Goal: Task Accomplishment & Management: Use online tool/utility

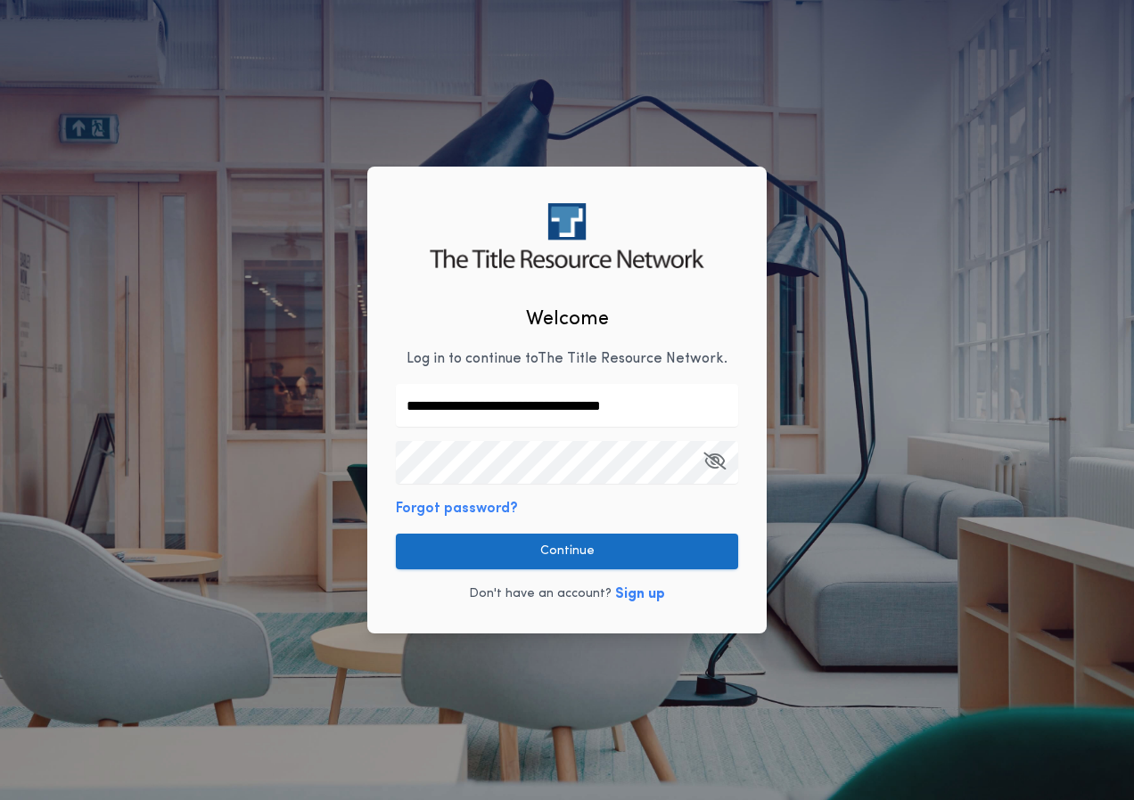
click at [581, 546] on button "Continue" at bounding box center [567, 552] width 342 height 36
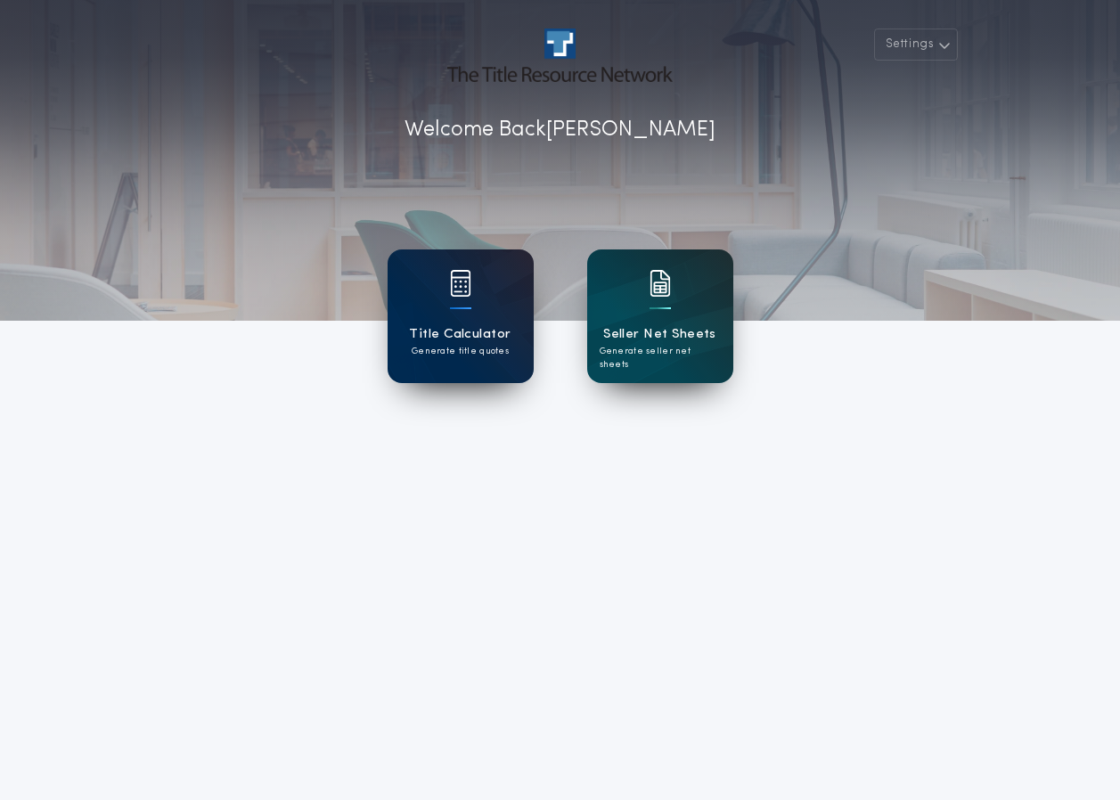
click at [476, 301] on div "Title Calculator Generate title quotes" at bounding box center [461, 317] width 146 height 134
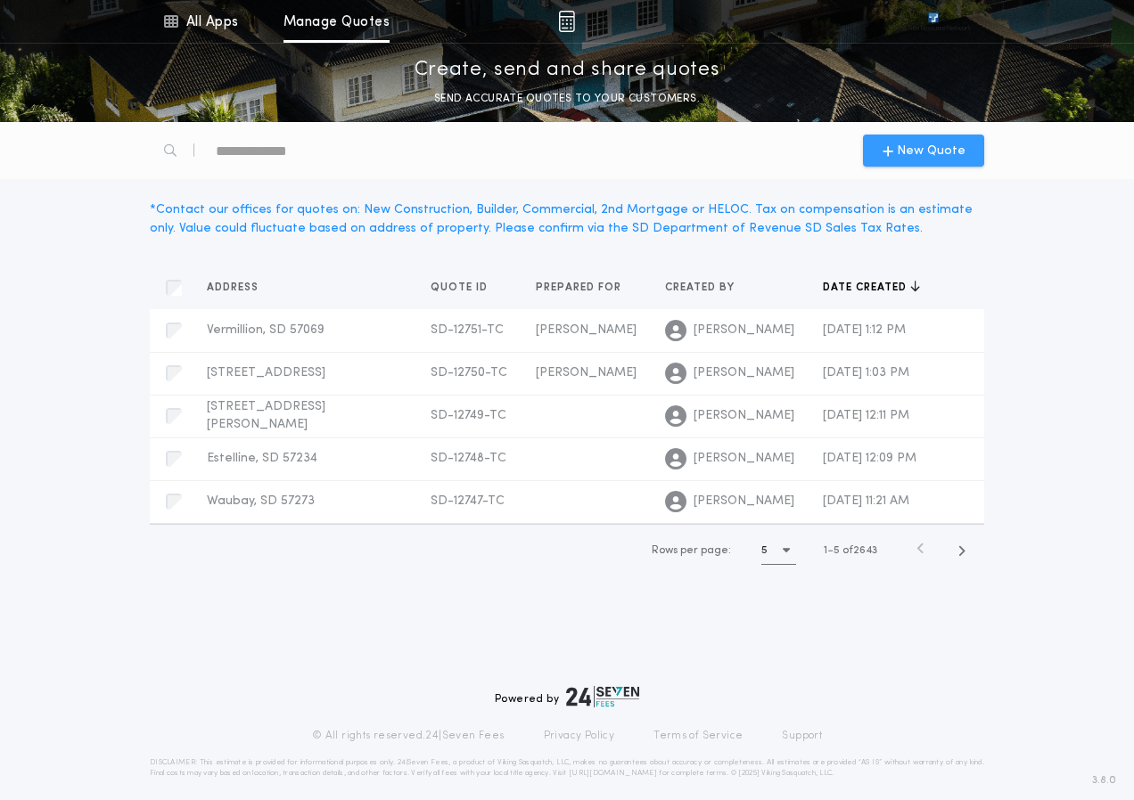
click at [953, 159] on span "New Quote" at bounding box center [931, 151] width 69 height 19
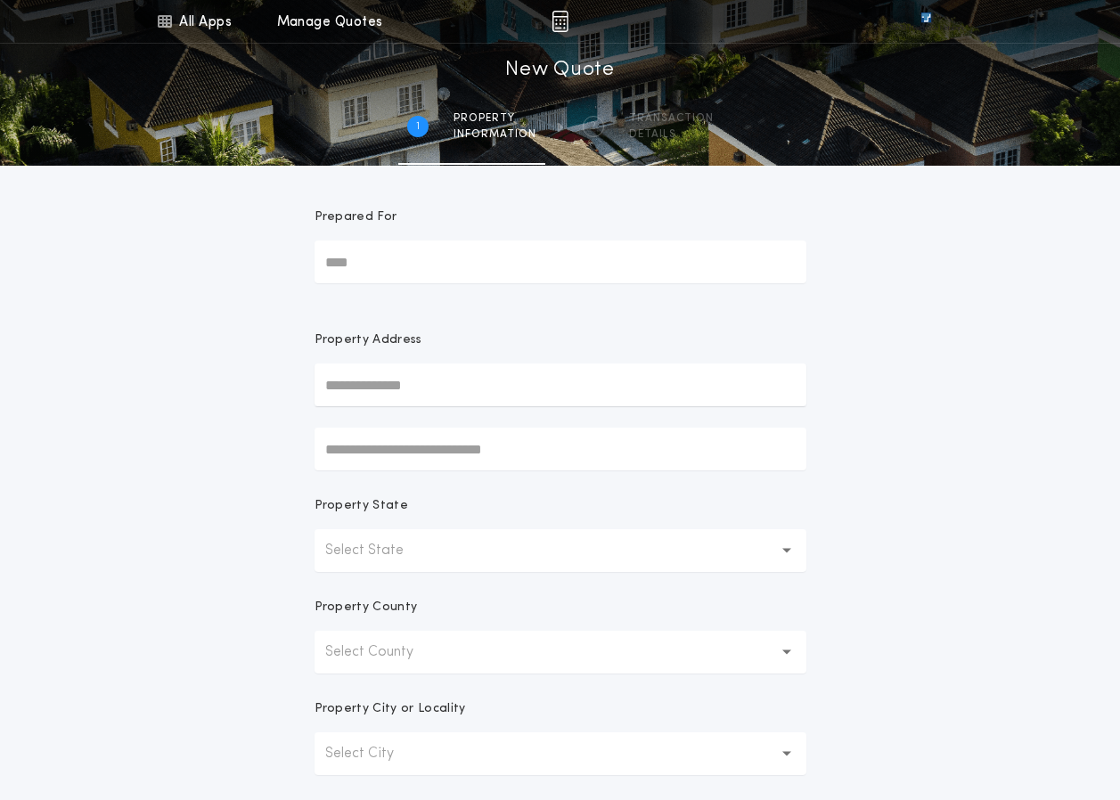
click at [355, 274] on input "Prepared For" at bounding box center [561, 262] width 492 height 43
type input "*****"
type input "*"
type input "**********"
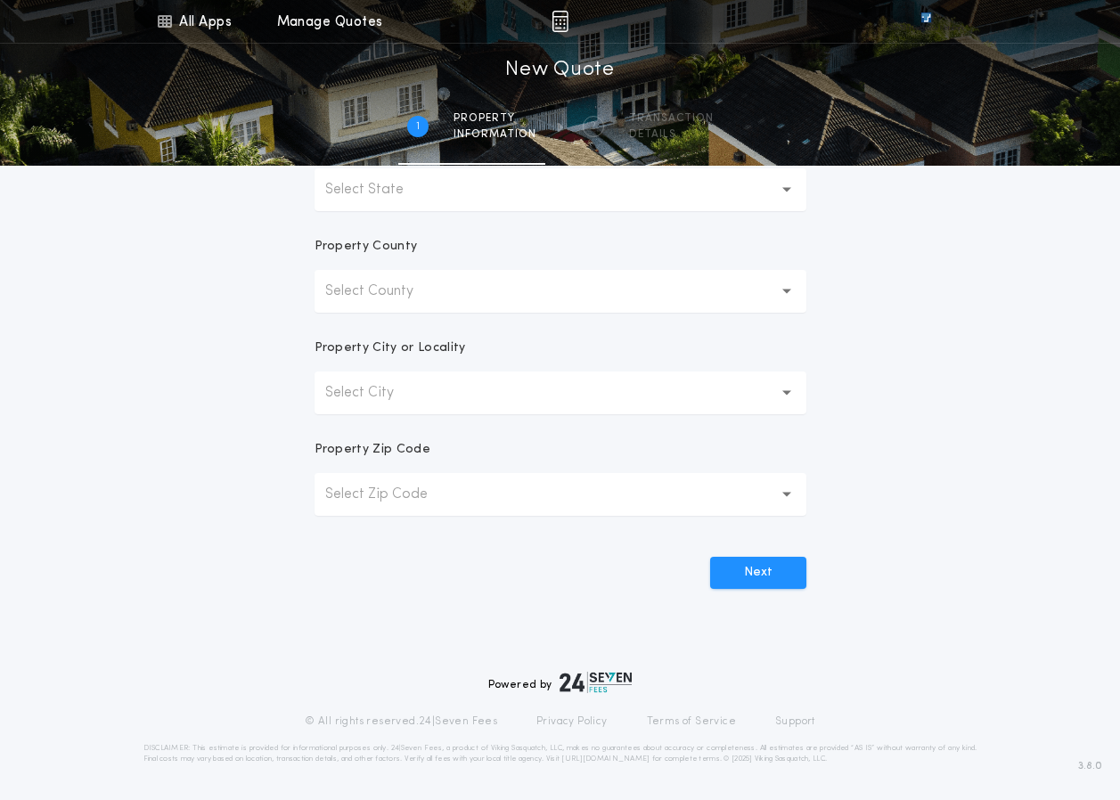
click at [454, 284] on button "Select County" at bounding box center [561, 291] width 492 height 43
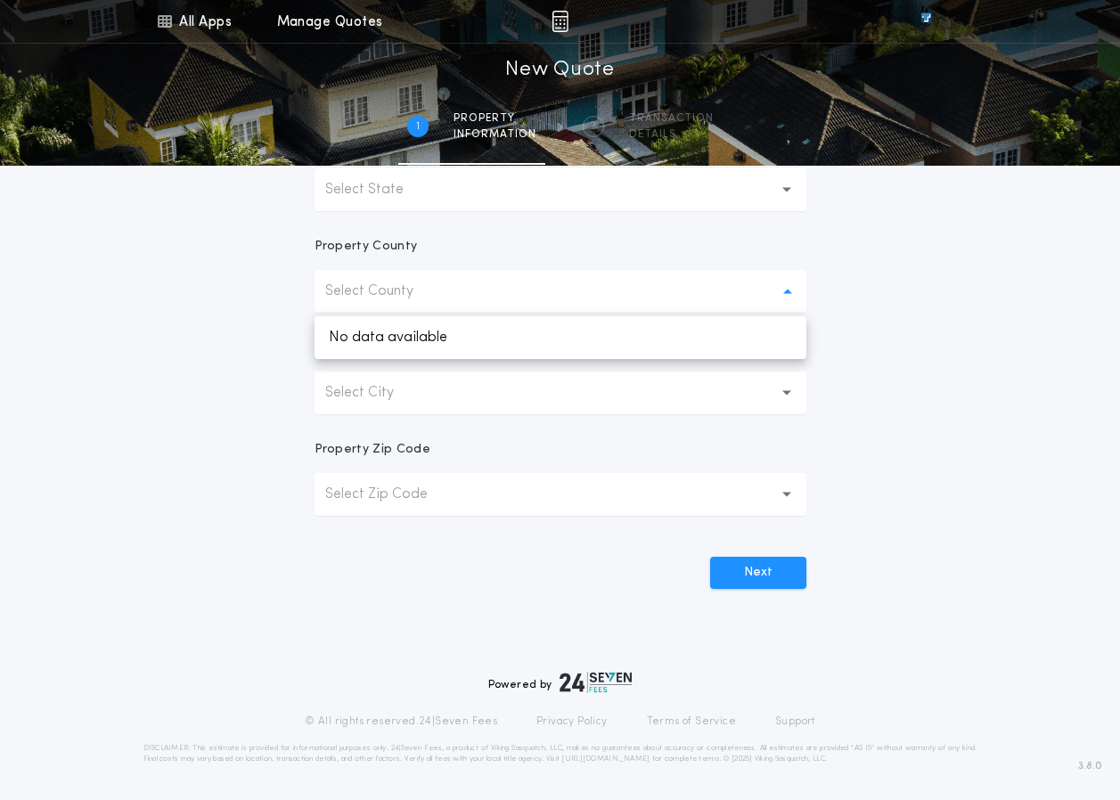
click at [373, 189] on p "Select State" at bounding box center [378, 189] width 107 height 21
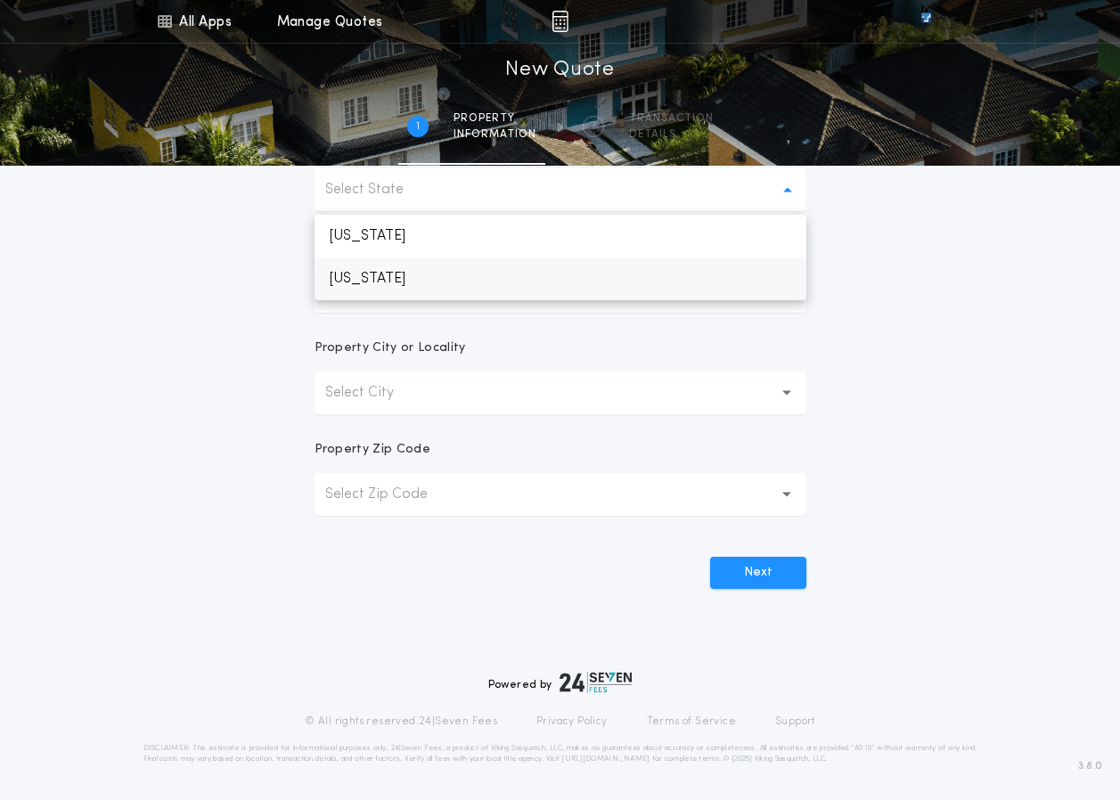
click at [377, 276] on p "[US_STATE]" at bounding box center [561, 279] width 492 height 43
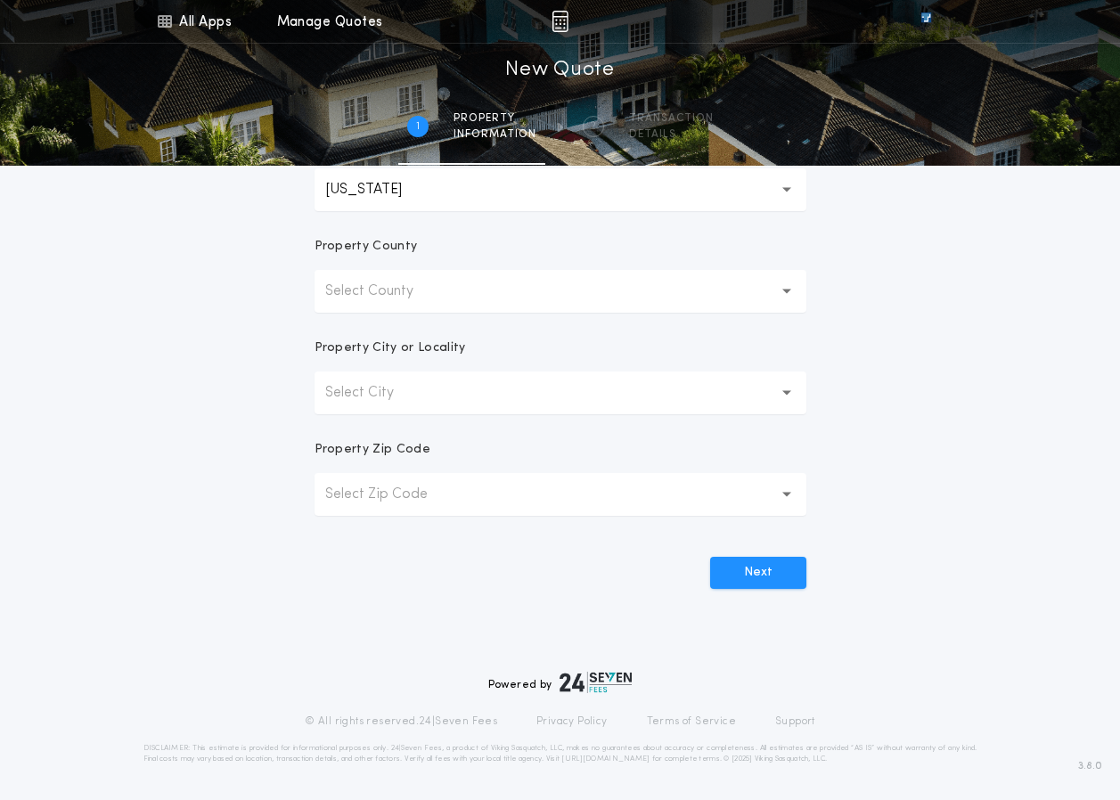
click at [377, 308] on button "Select County" at bounding box center [561, 291] width 492 height 43
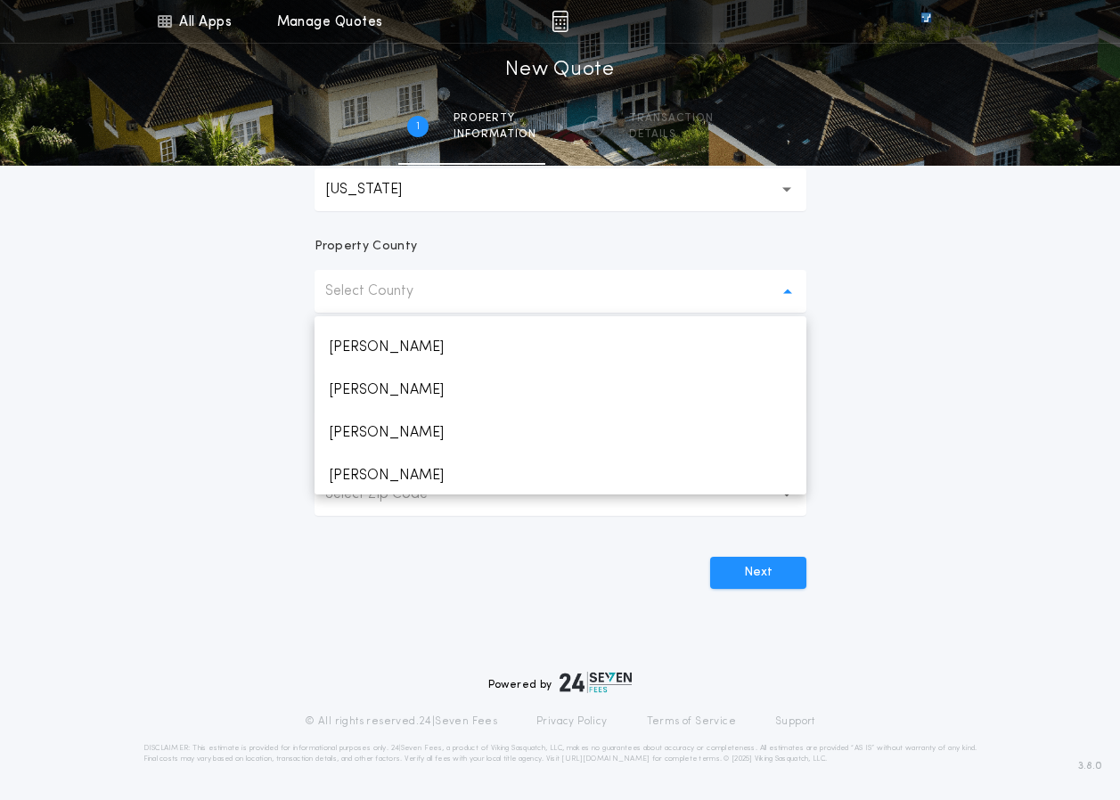
scroll to position [1490, 0]
click at [791, 486] on p "Lake" at bounding box center [561, 473] width 492 height 43
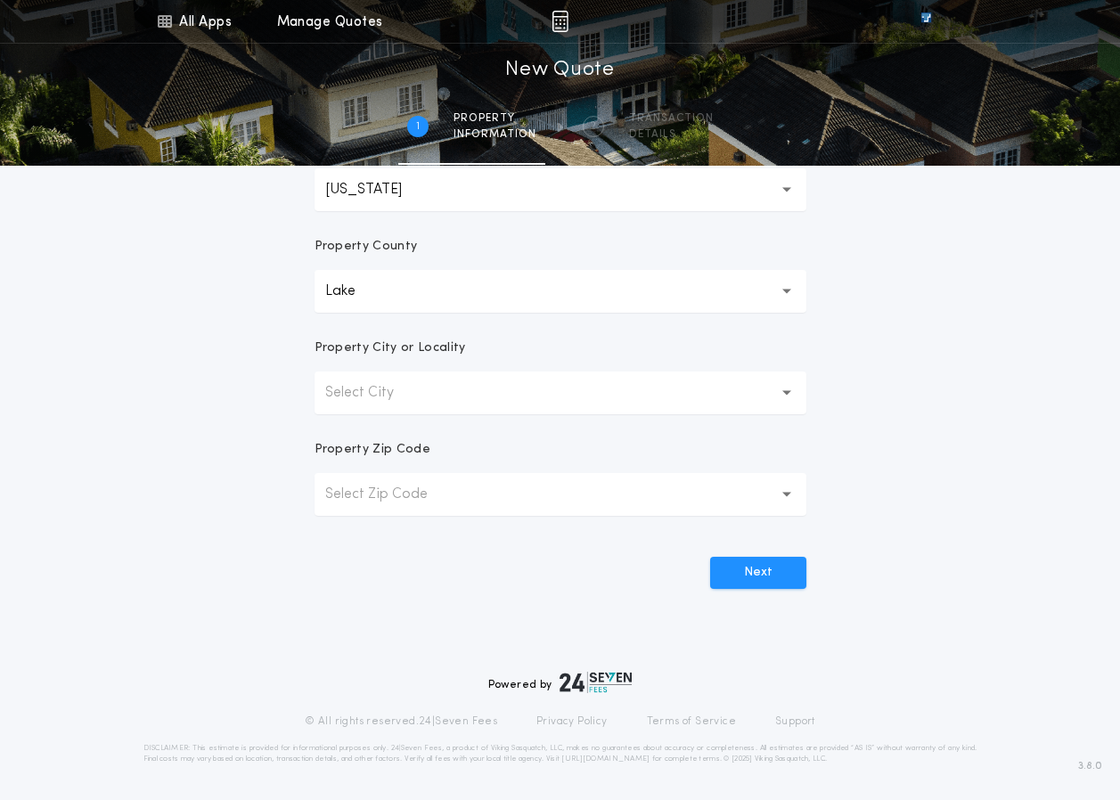
click at [791, 486] on icon "button" at bounding box center [787, 494] width 10 height 43
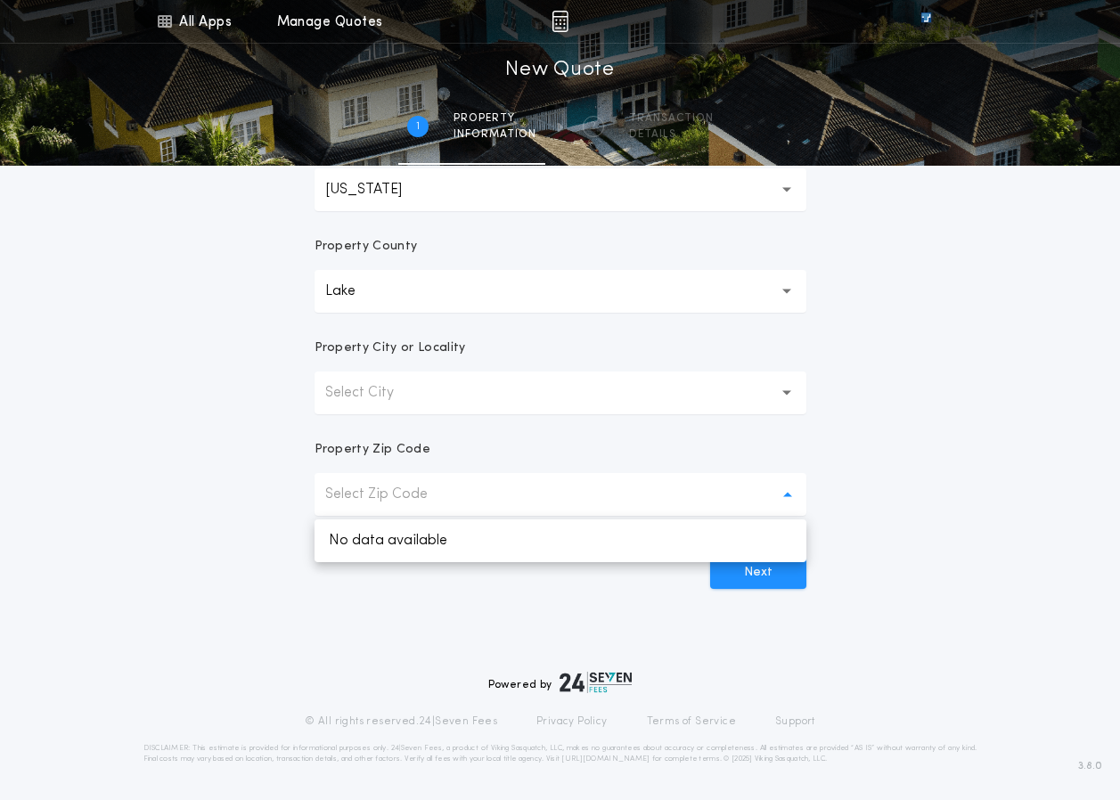
click at [667, 406] on button "Select City" at bounding box center [561, 393] width 492 height 43
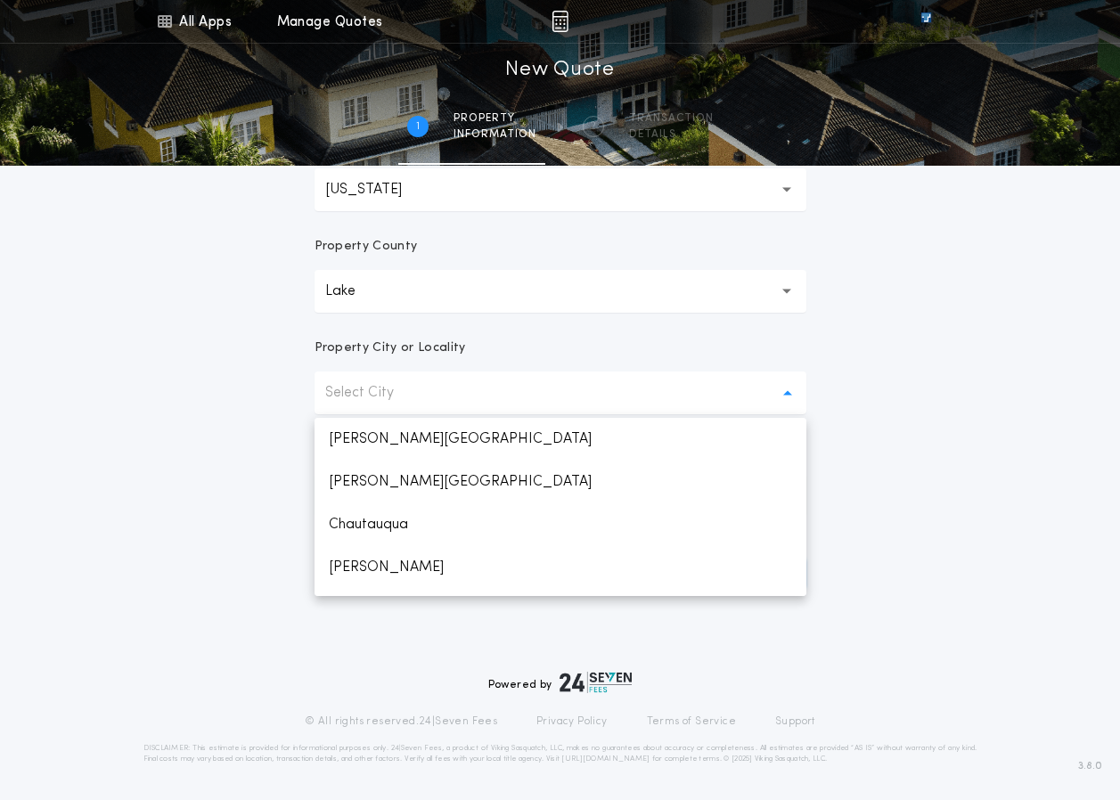
click at [797, 295] on button "Lake ****" at bounding box center [561, 291] width 492 height 43
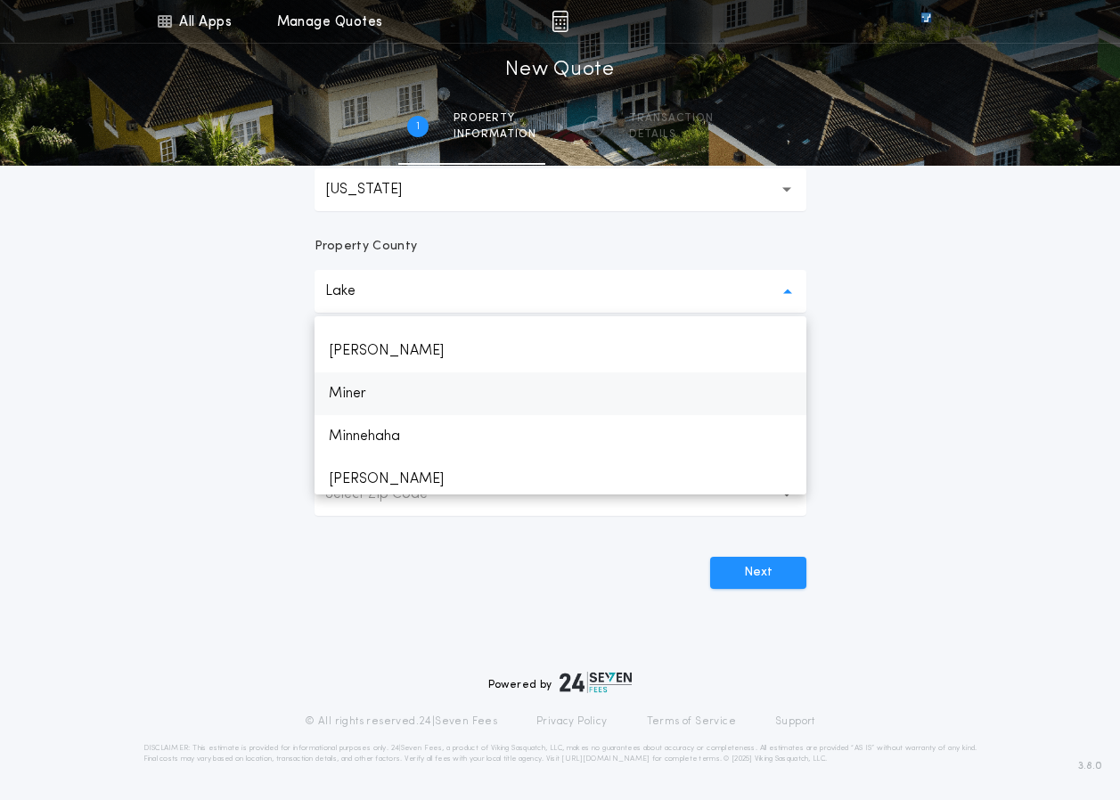
scroll to position [2025, 0]
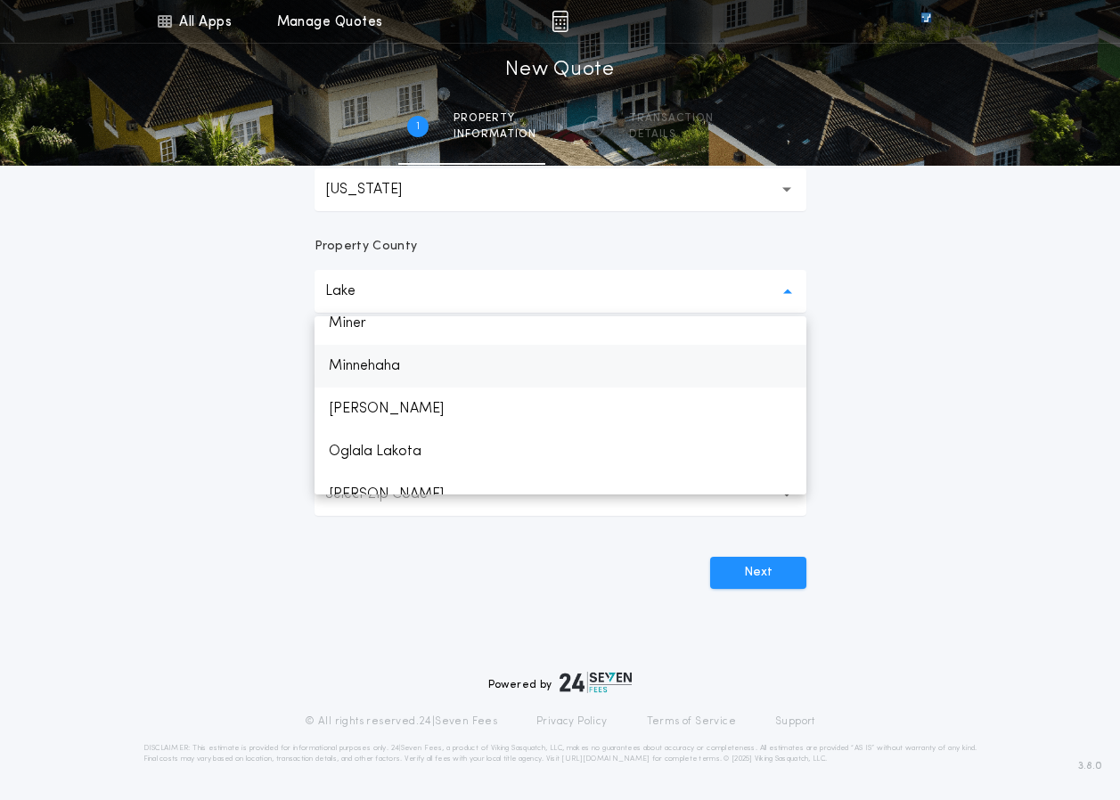
click at [390, 373] on p "Minnehaha" at bounding box center [561, 366] width 492 height 43
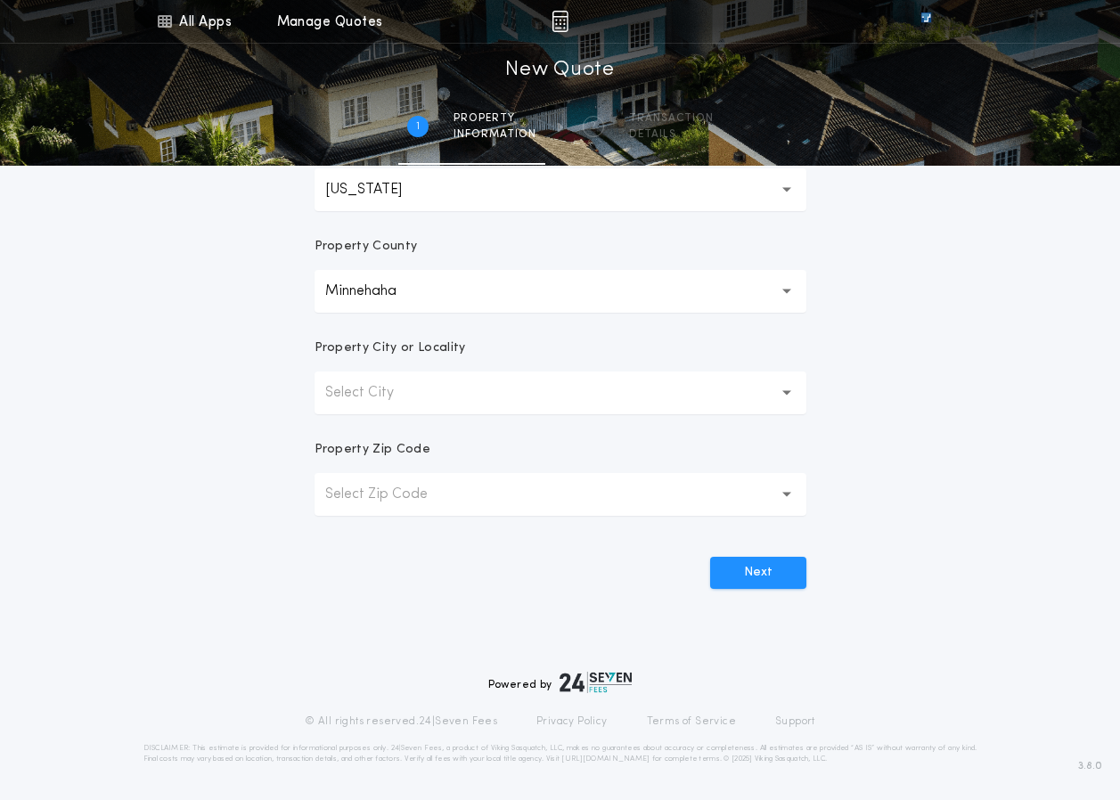
click at [788, 397] on icon "button" at bounding box center [787, 393] width 10 height 43
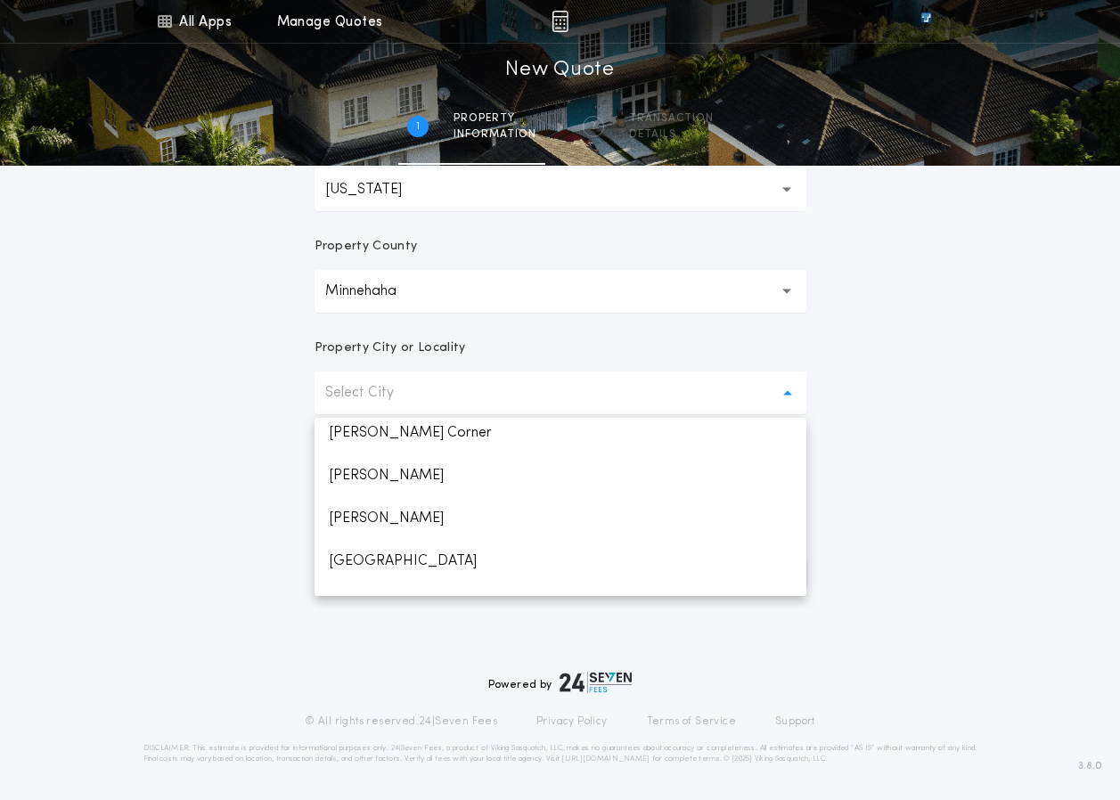
scroll to position [934, 0]
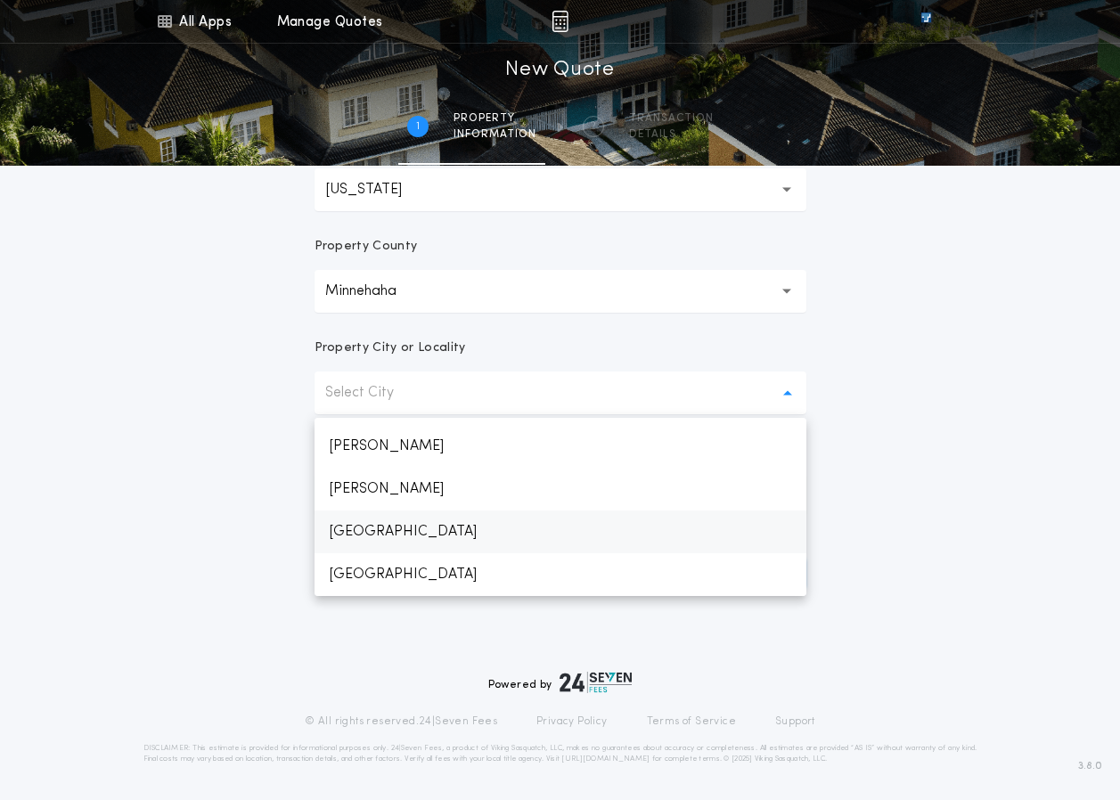
click at [364, 536] on p "[GEOGRAPHIC_DATA]" at bounding box center [561, 532] width 492 height 43
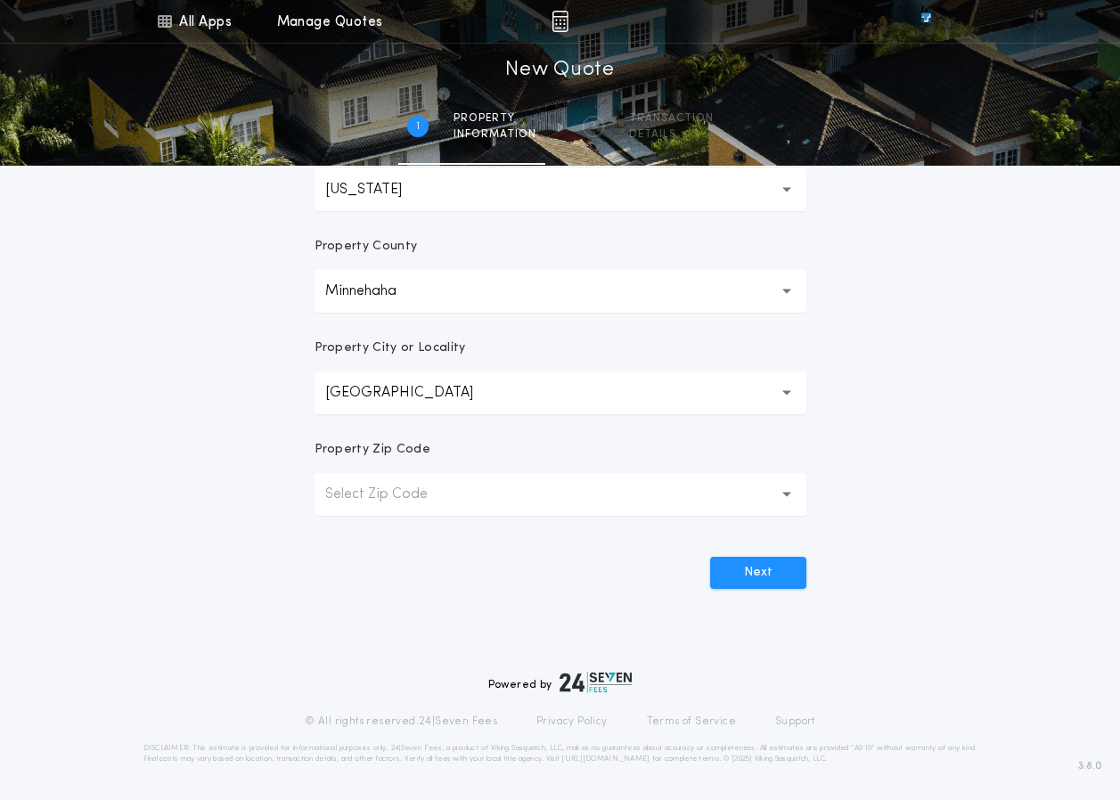
click at [359, 492] on p "Select Zip Code" at bounding box center [390, 494] width 131 height 21
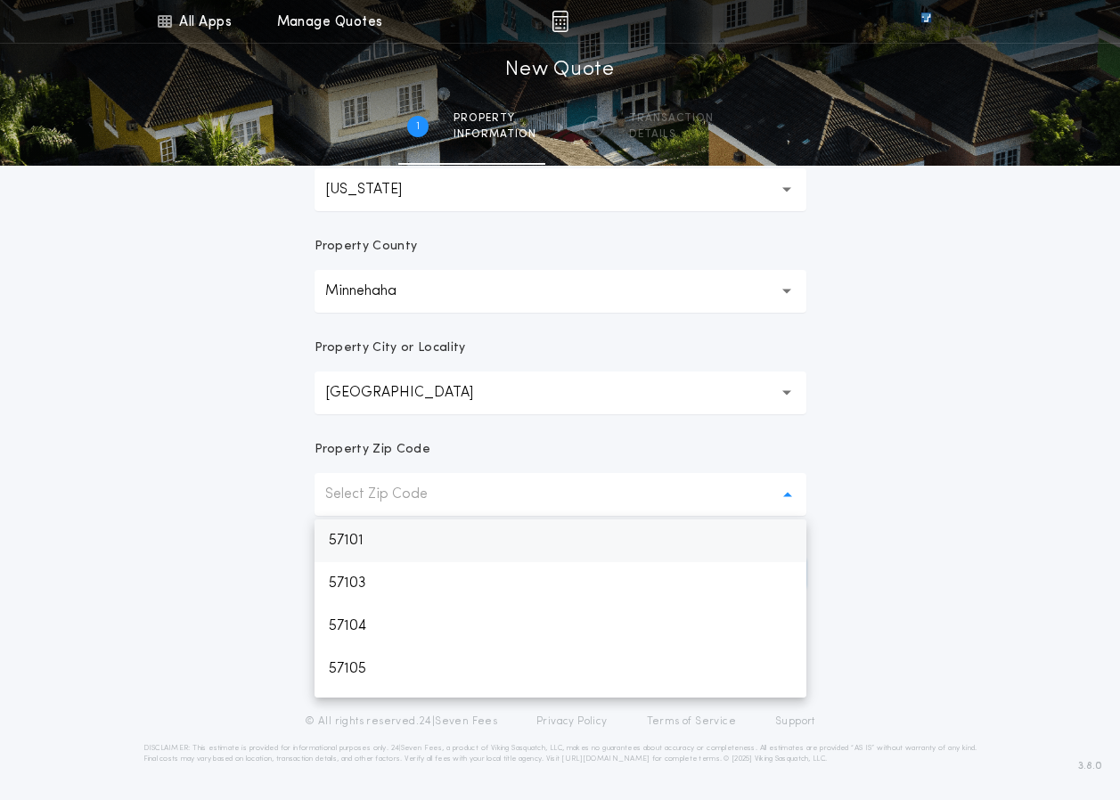
click at [381, 543] on p "57101" at bounding box center [561, 541] width 492 height 43
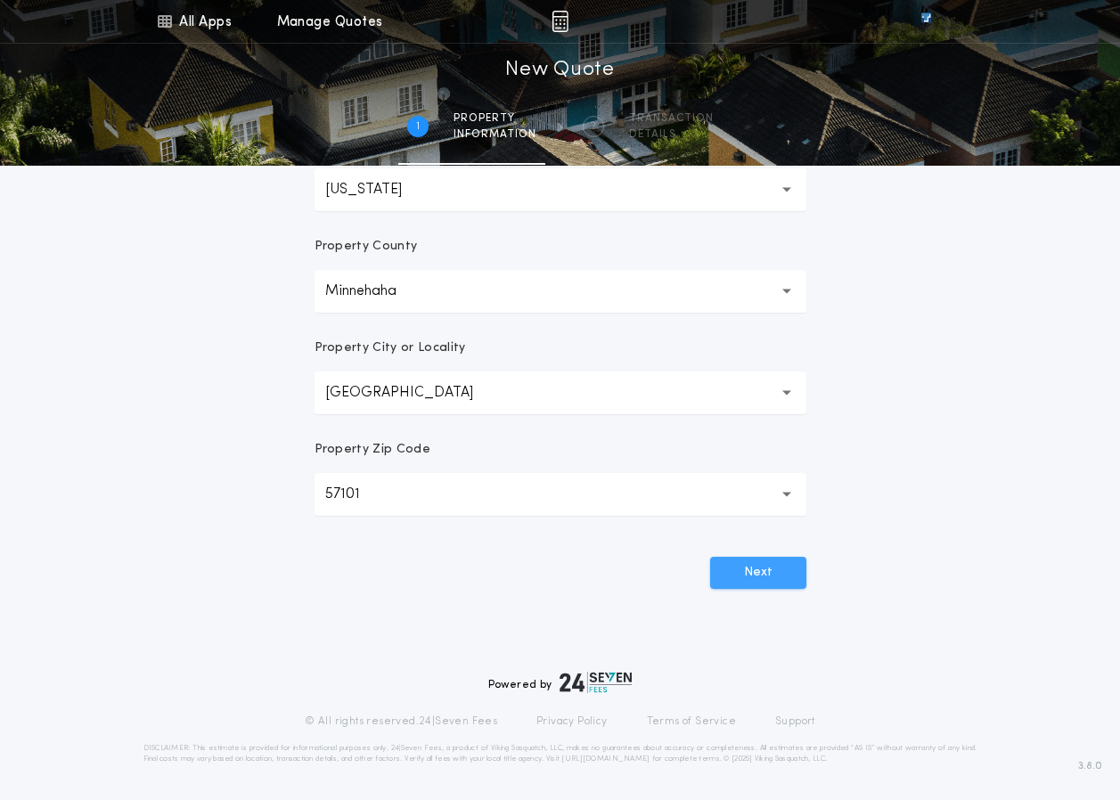
click at [771, 586] on button "Next" at bounding box center [758, 573] width 96 height 32
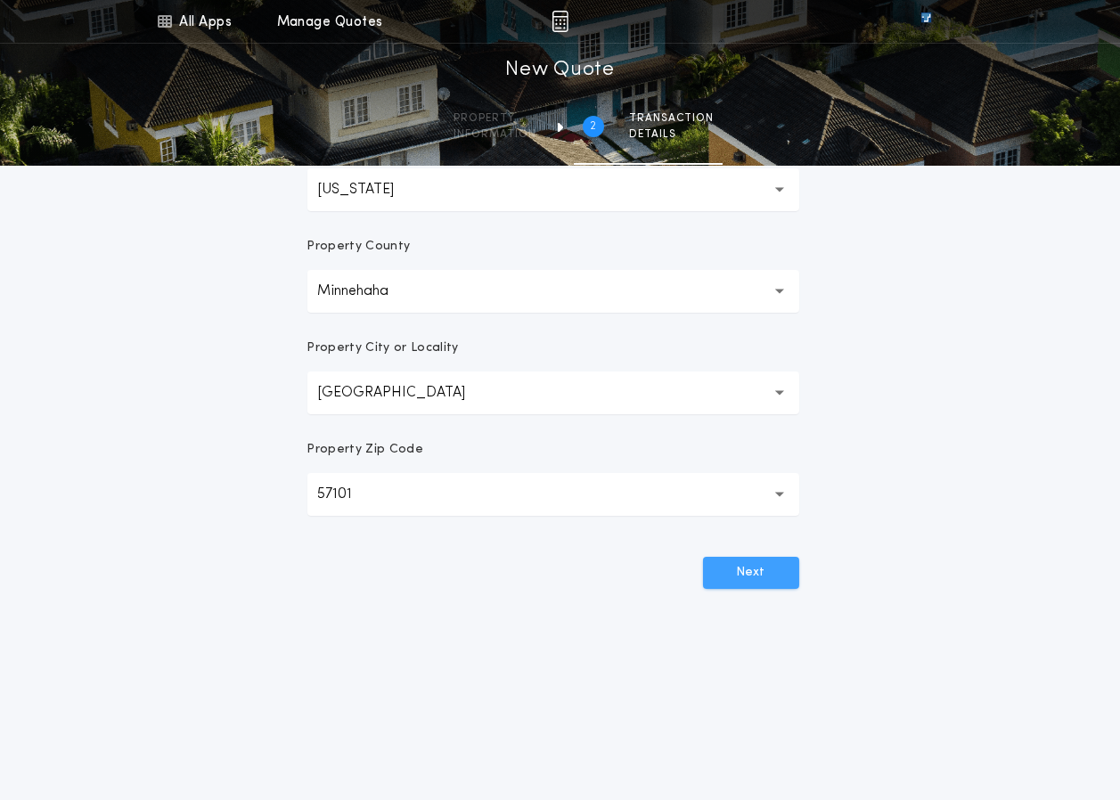
scroll to position [0, 0]
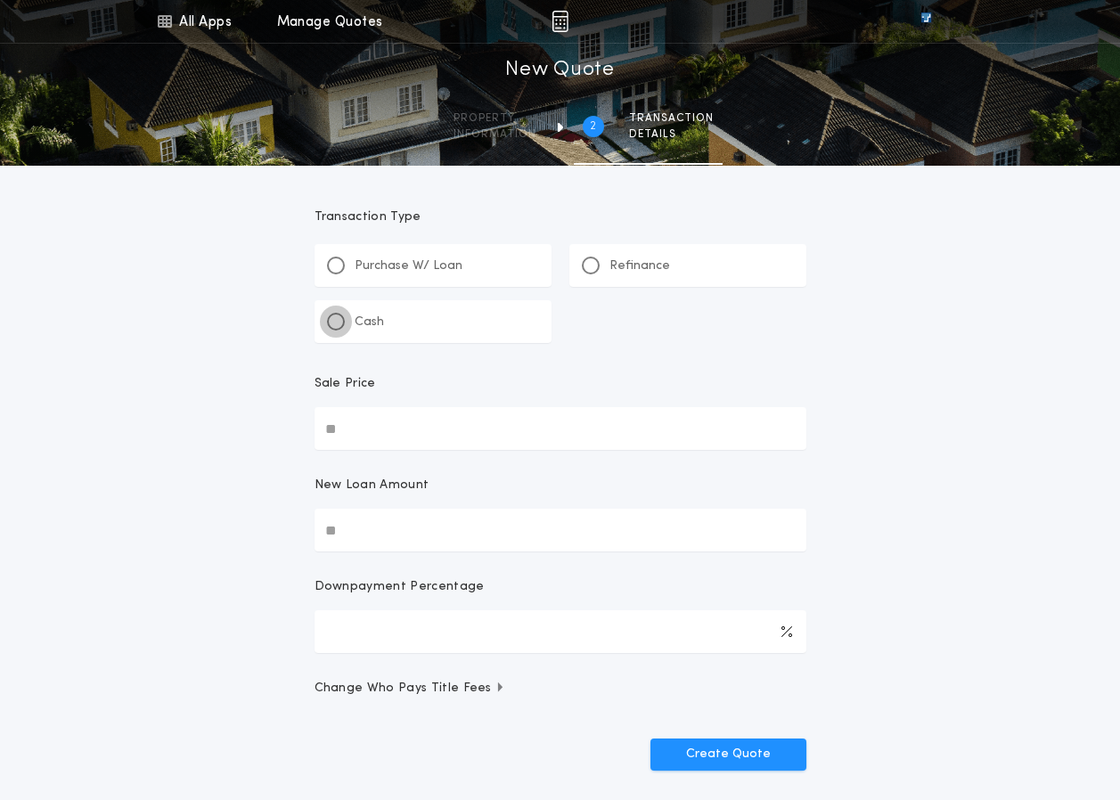
click at [336, 320] on div at bounding box center [336, 321] width 9 height 9
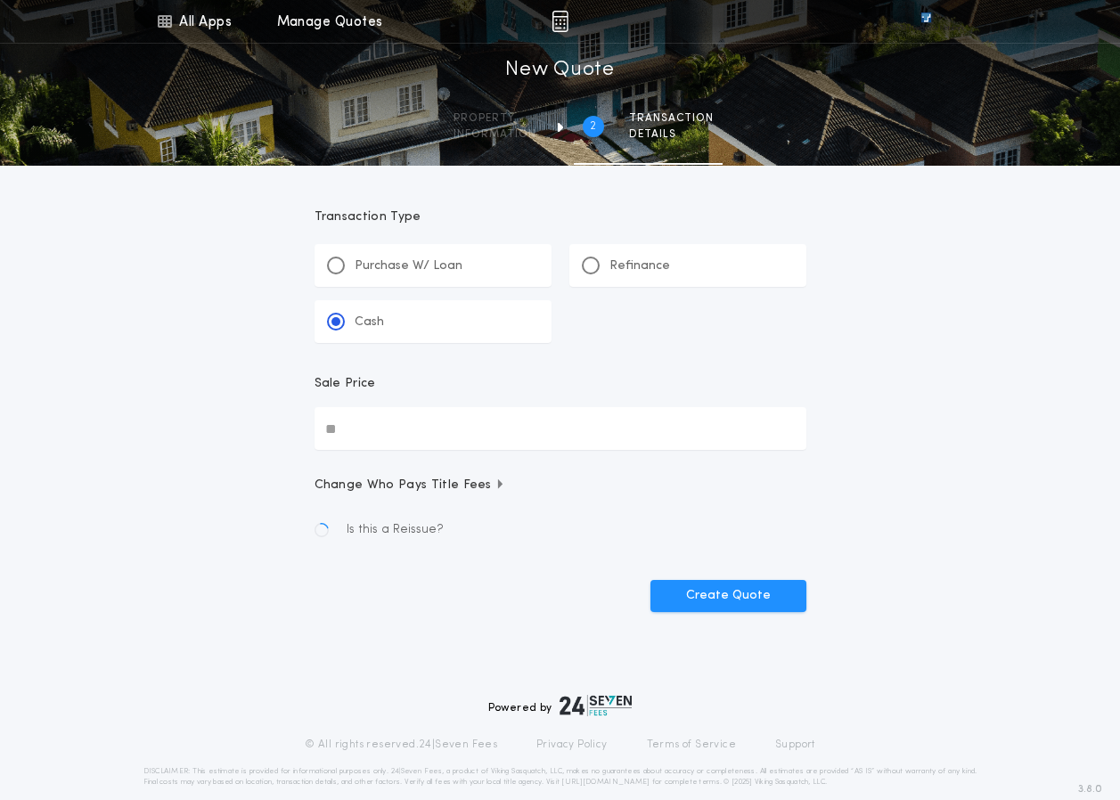
click at [345, 429] on input "Sale Price" at bounding box center [561, 428] width 492 height 43
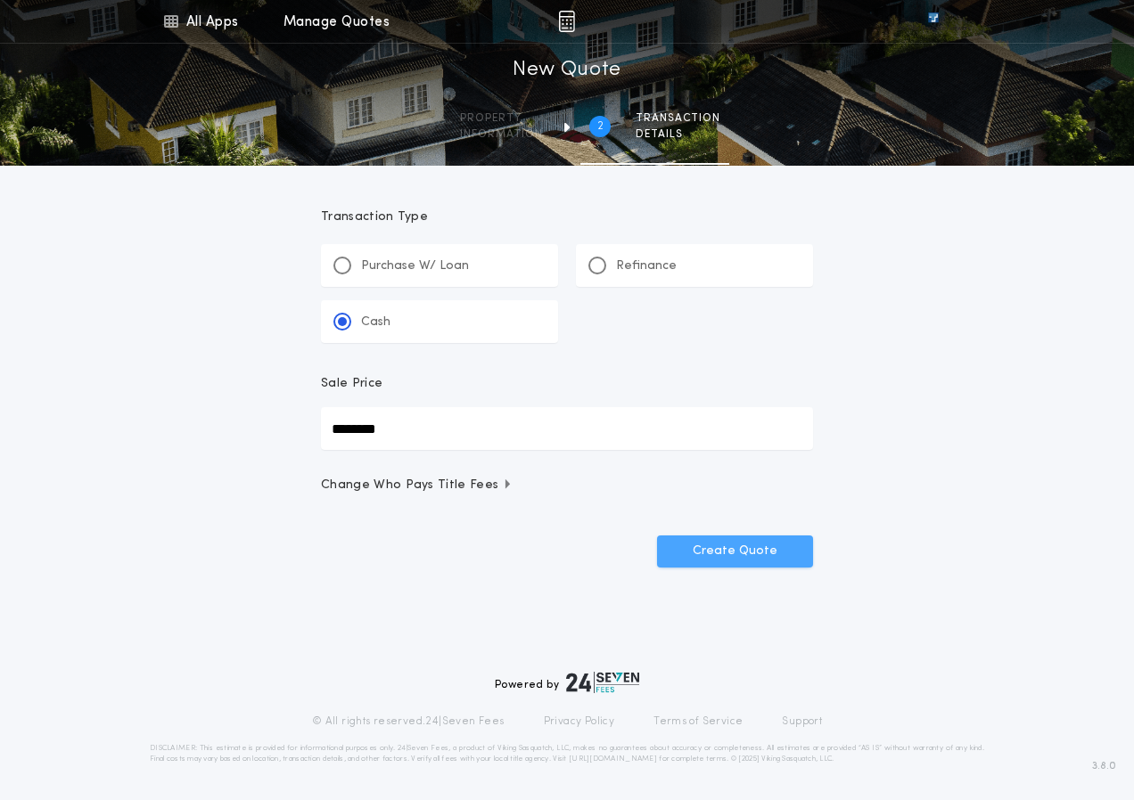
type input "********"
click at [714, 565] on button "Create Quote" at bounding box center [735, 552] width 156 height 32
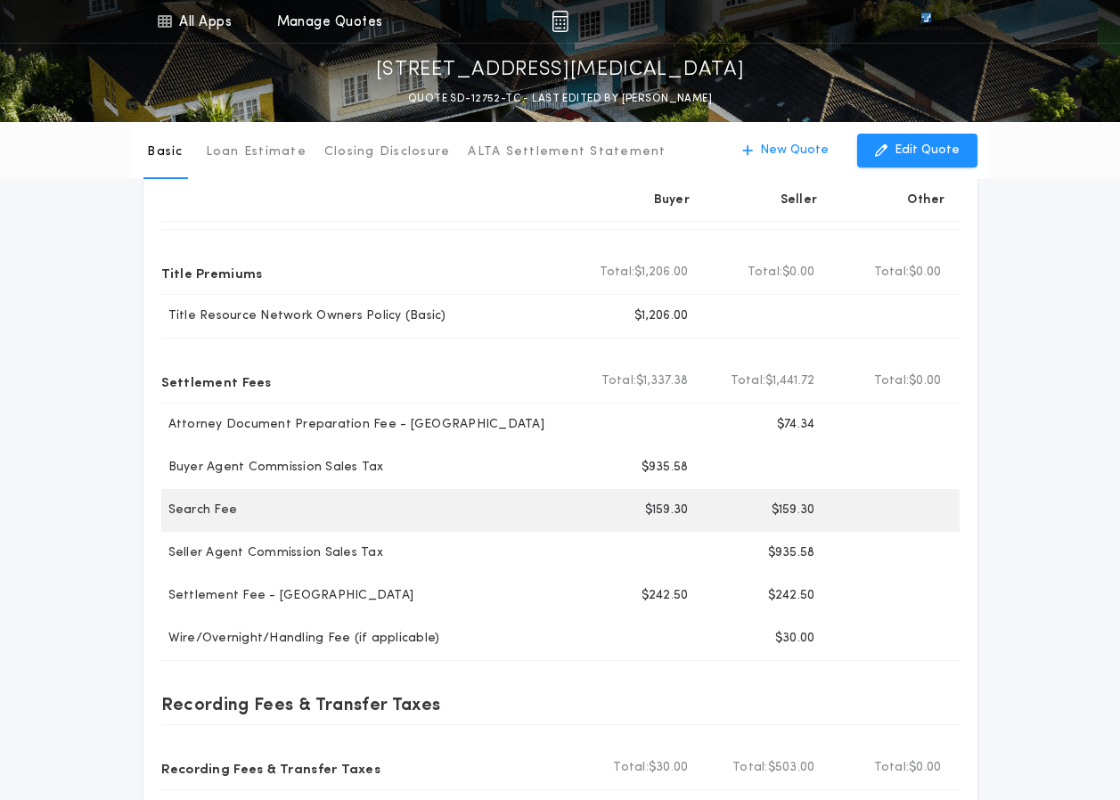
scroll to position [178, 0]
